Goal: Information Seeking & Learning: Learn about a topic

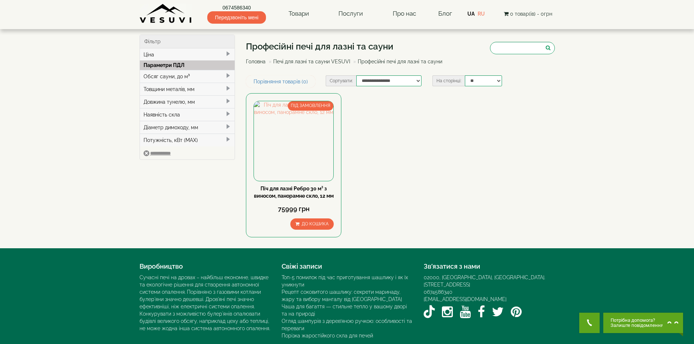
click at [172, 13] on img at bounding box center [166, 14] width 53 height 20
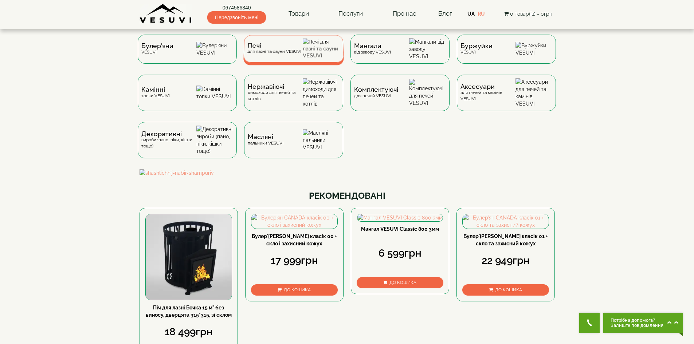
click at [287, 47] on span "Печі" at bounding box center [274, 45] width 54 height 5
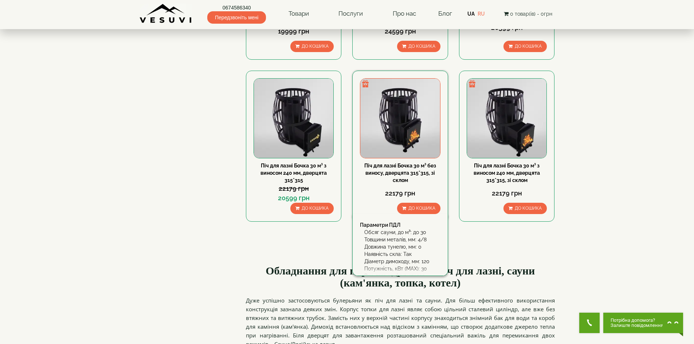
scroll to position [729, 0]
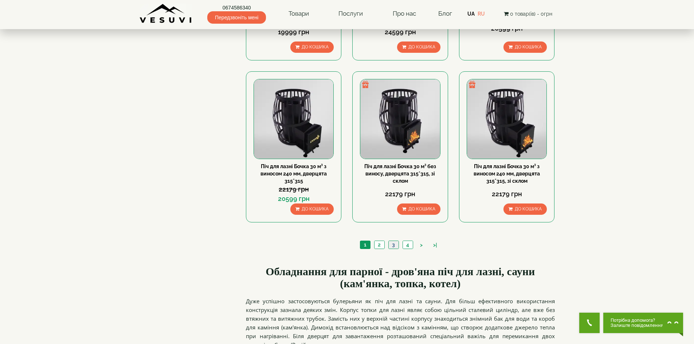
click at [395, 242] on link "3" at bounding box center [394, 245] width 10 height 8
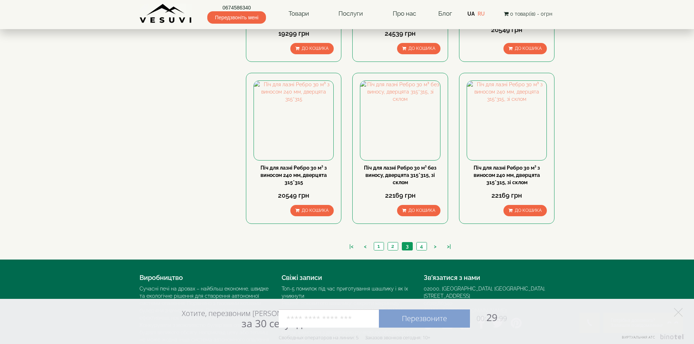
scroll to position [729, 0]
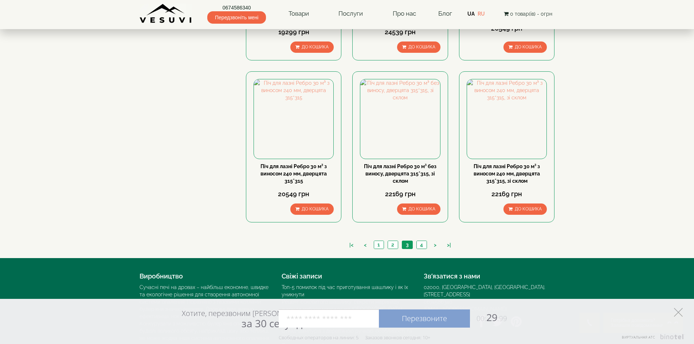
click at [676, 313] on icon at bounding box center [678, 312] width 9 height 9
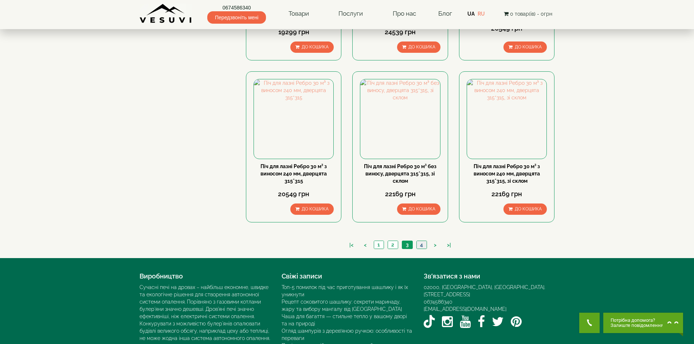
click at [417, 245] on link "4" at bounding box center [422, 245] width 10 height 8
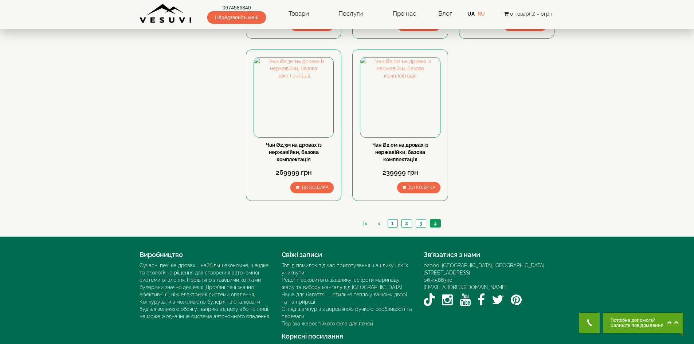
scroll to position [606, 0]
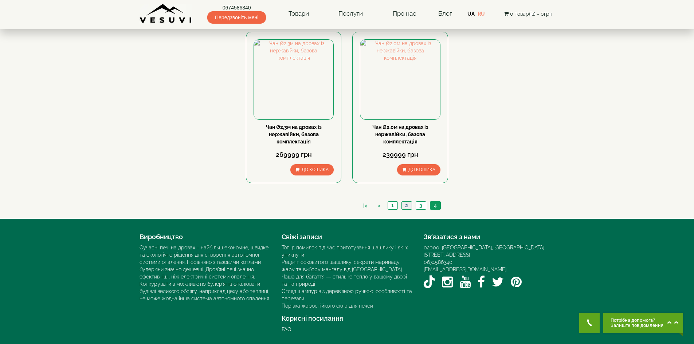
click at [408, 205] on link "2" at bounding box center [407, 206] width 10 height 8
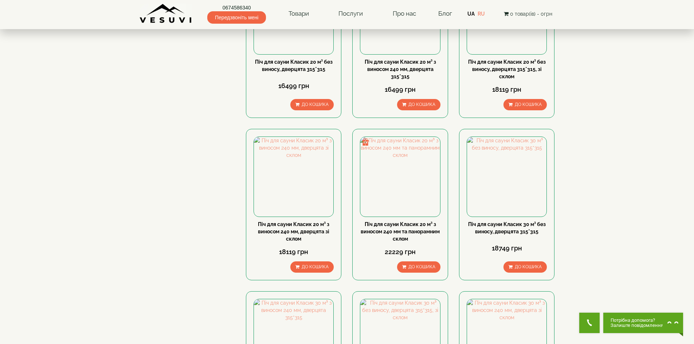
scroll to position [510, 0]
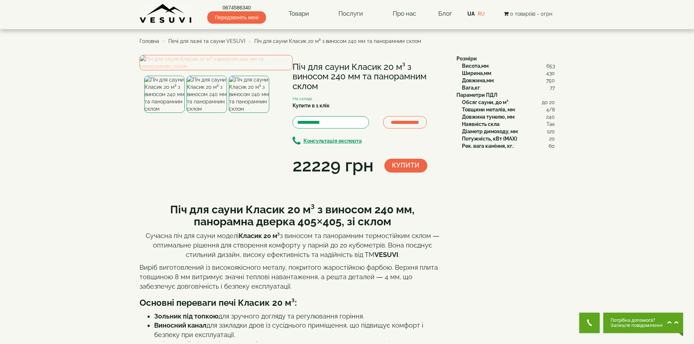
click at [238, 70] on img at bounding box center [216, 62] width 153 height 15
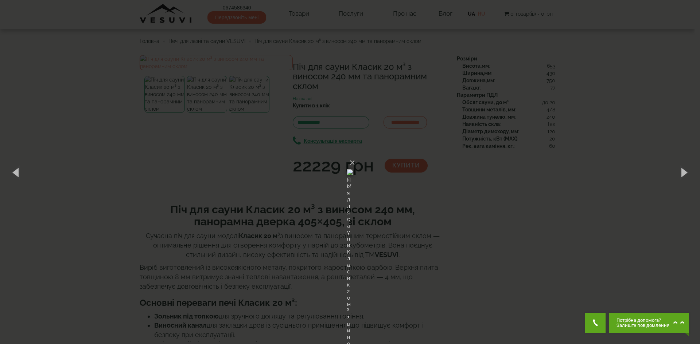
click at [557, 187] on div "× Піч для сауни Класик 20 м³ з виносом 240 мм та панорамним склом 1 of 3 Loadin…" at bounding box center [350, 172] width 700 height 344
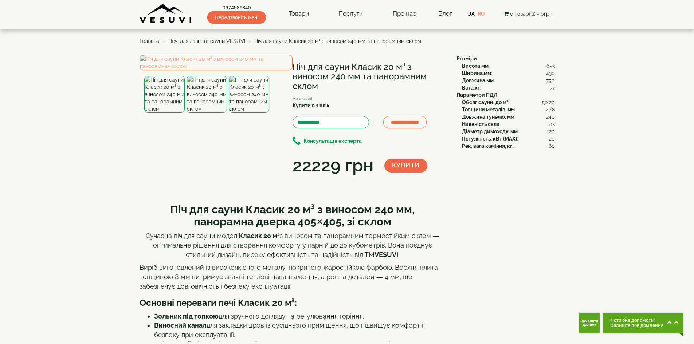
click at [516, 235] on div "**********" at bounding box center [347, 212] width 415 height 314
click at [177, 70] on img at bounding box center [216, 62] width 153 height 15
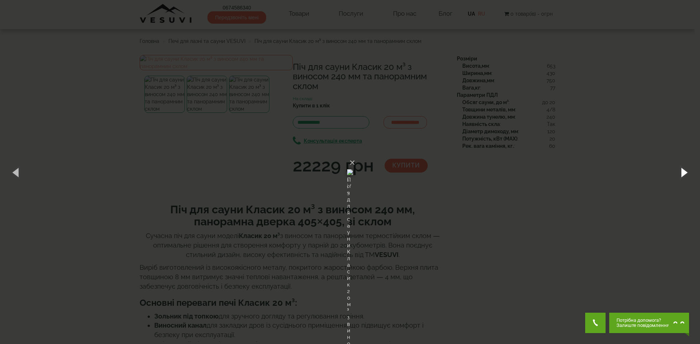
click at [682, 173] on button "button" at bounding box center [683, 172] width 33 height 40
click at [600, 152] on div "× Піч для сауни Класик 20 м³ з виносом 240 мм та панорамним склом 1 of 3 Loadin…" at bounding box center [350, 172] width 700 height 344
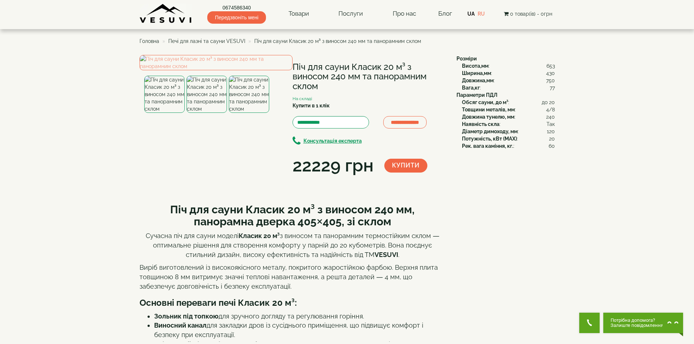
click at [543, 225] on div "**********" at bounding box center [347, 212] width 415 height 314
click at [253, 113] on img at bounding box center [249, 94] width 40 height 37
click at [215, 113] on img at bounding box center [207, 94] width 40 height 37
click at [168, 113] on img at bounding box center [164, 94] width 40 height 37
click at [204, 70] on img at bounding box center [216, 62] width 153 height 15
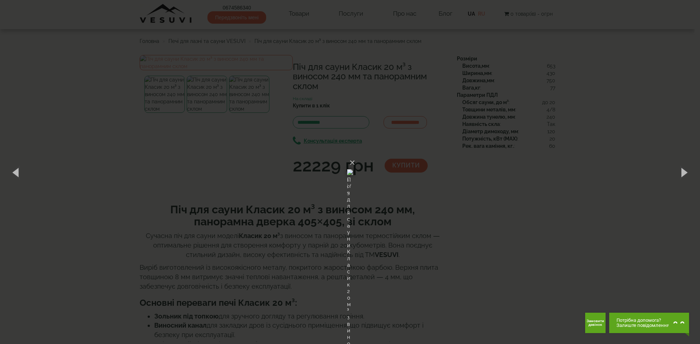
click at [531, 182] on div "× Піч для сауни Класик 20 м³ з виносом 240 мм та панорамним склом 1 of 3 Loadin…" at bounding box center [350, 172] width 700 height 344
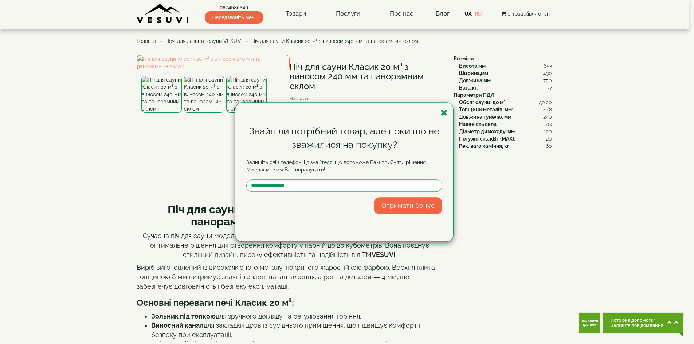
click at [592, 94] on div "Знайшли потрібний товар, але поки що не зважилися на покупку? Залишіть свій тел…" at bounding box center [347, 172] width 694 height 344
click at [444, 114] on icon "button" at bounding box center [444, 112] width 7 height 9
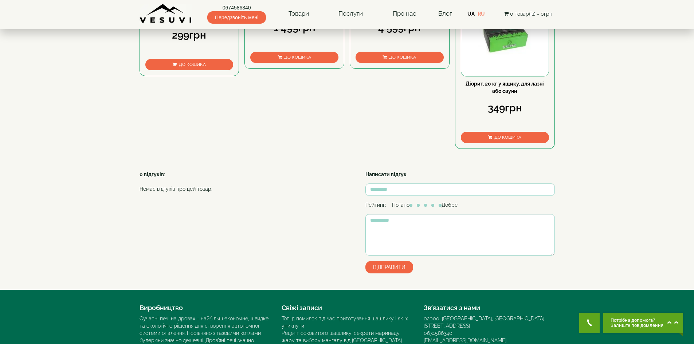
scroll to position [510, 0]
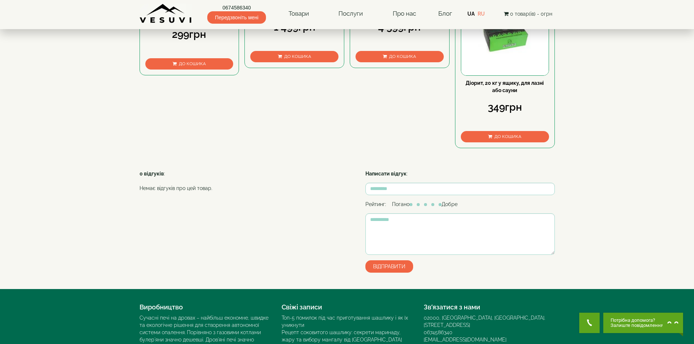
click at [505, 75] on img at bounding box center [504, 31] width 87 height 87
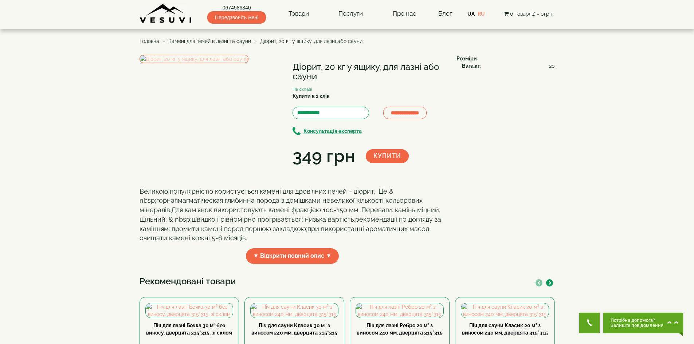
click at [192, 63] on img at bounding box center [194, 59] width 109 height 8
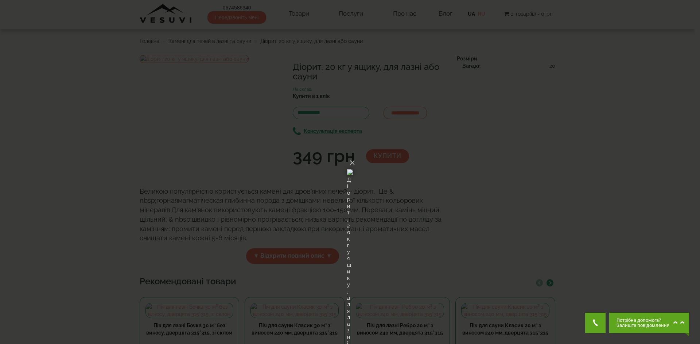
click at [523, 137] on div "× Діорит, 20 кг у ящику, для лазні або сауни Loading..." at bounding box center [350, 172] width 700 height 344
